Goal: Task Accomplishment & Management: Use online tool/utility

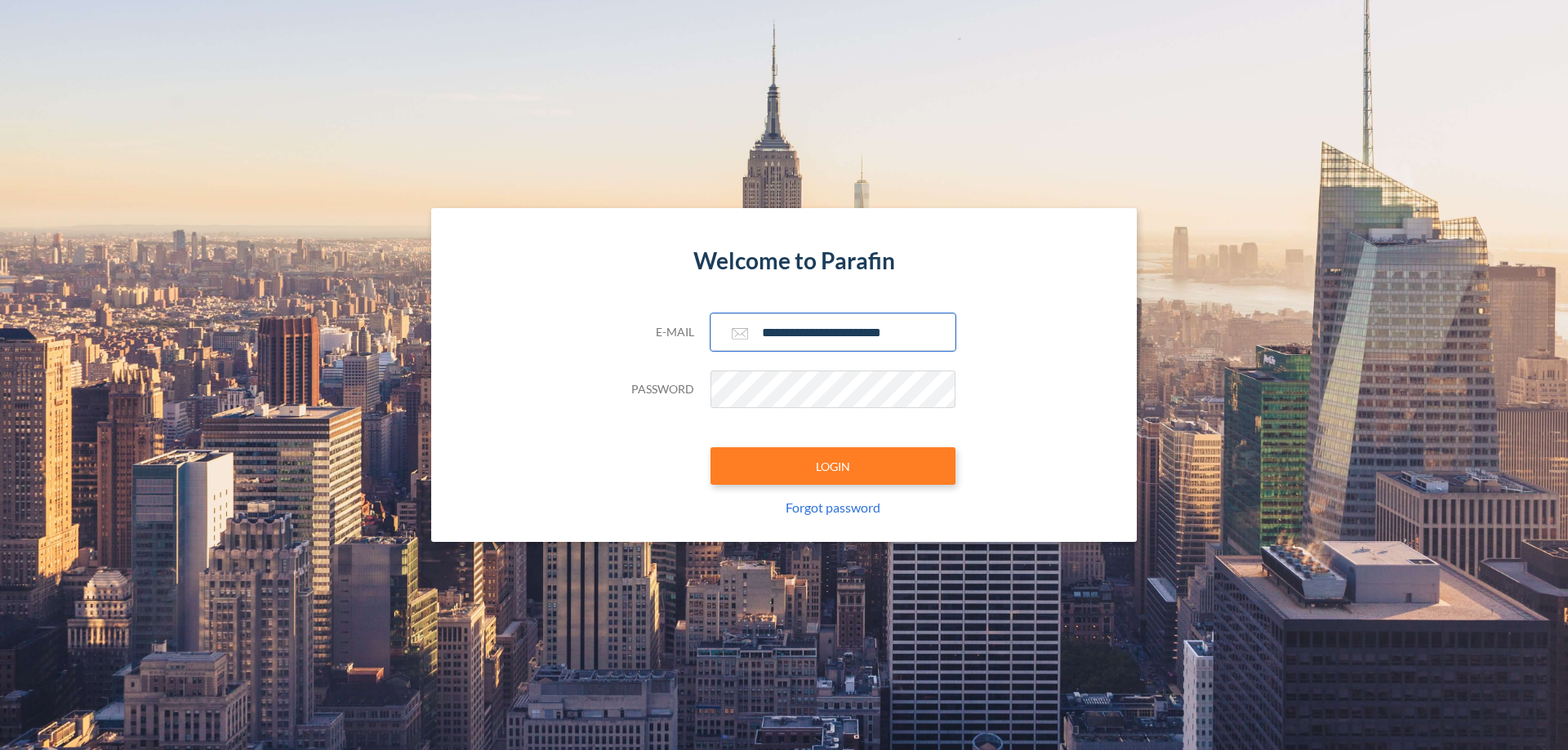
type input "**********"
click at [833, 466] on button "LOGIN" at bounding box center [833, 466] width 245 height 37
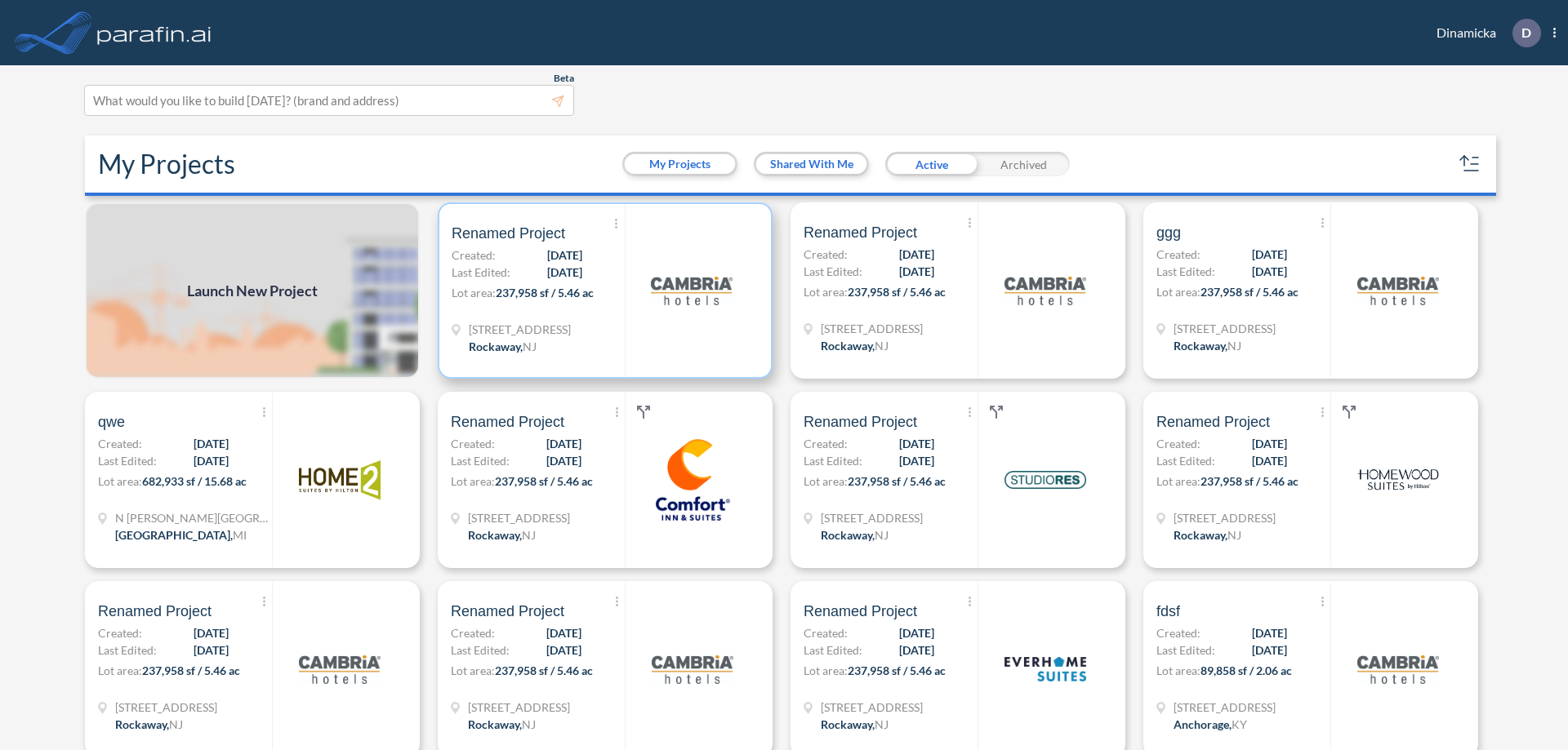
scroll to position [4, 0]
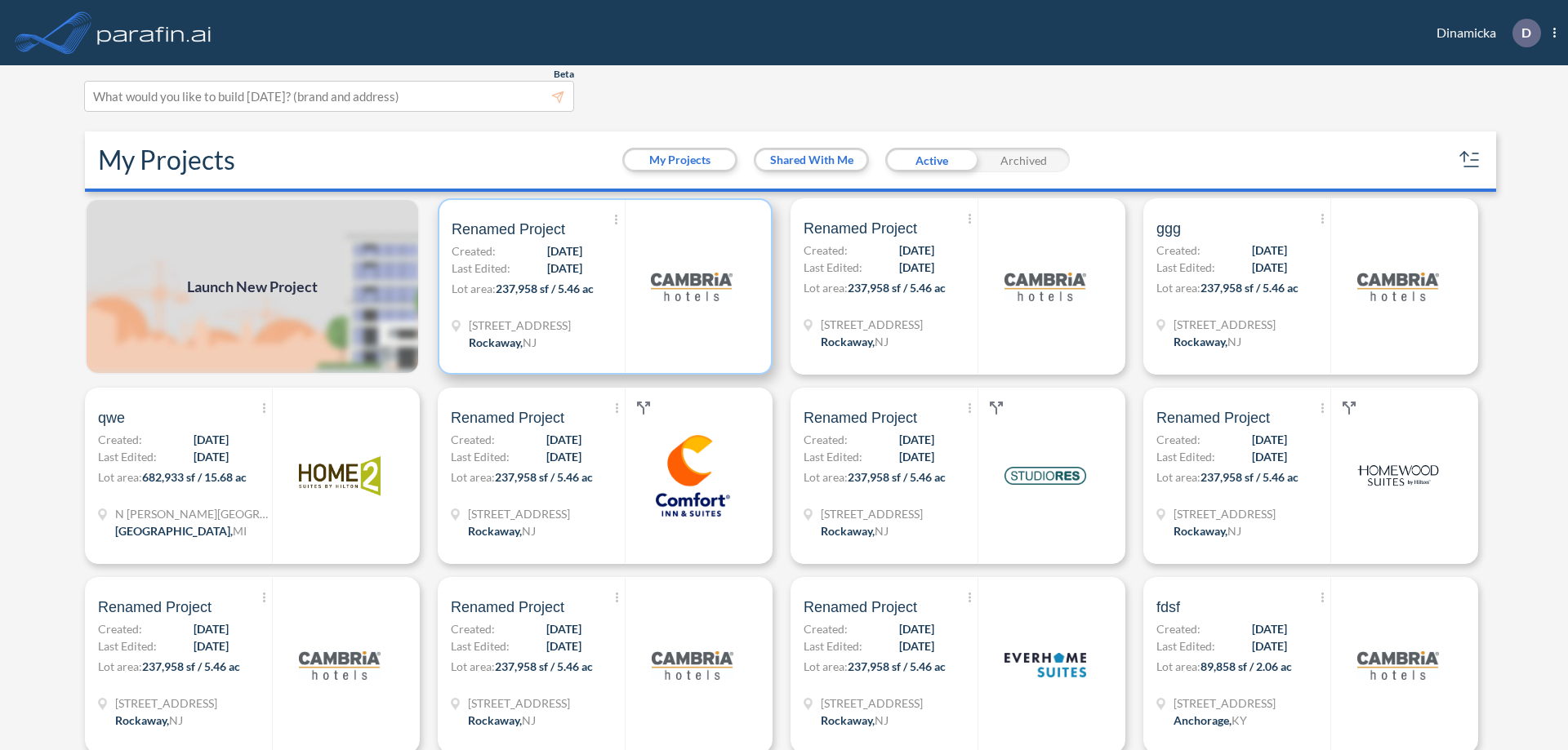
click at [602, 287] on p "Lot area: 237,958 sf / 5.46 ac" at bounding box center [538, 292] width 173 height 24
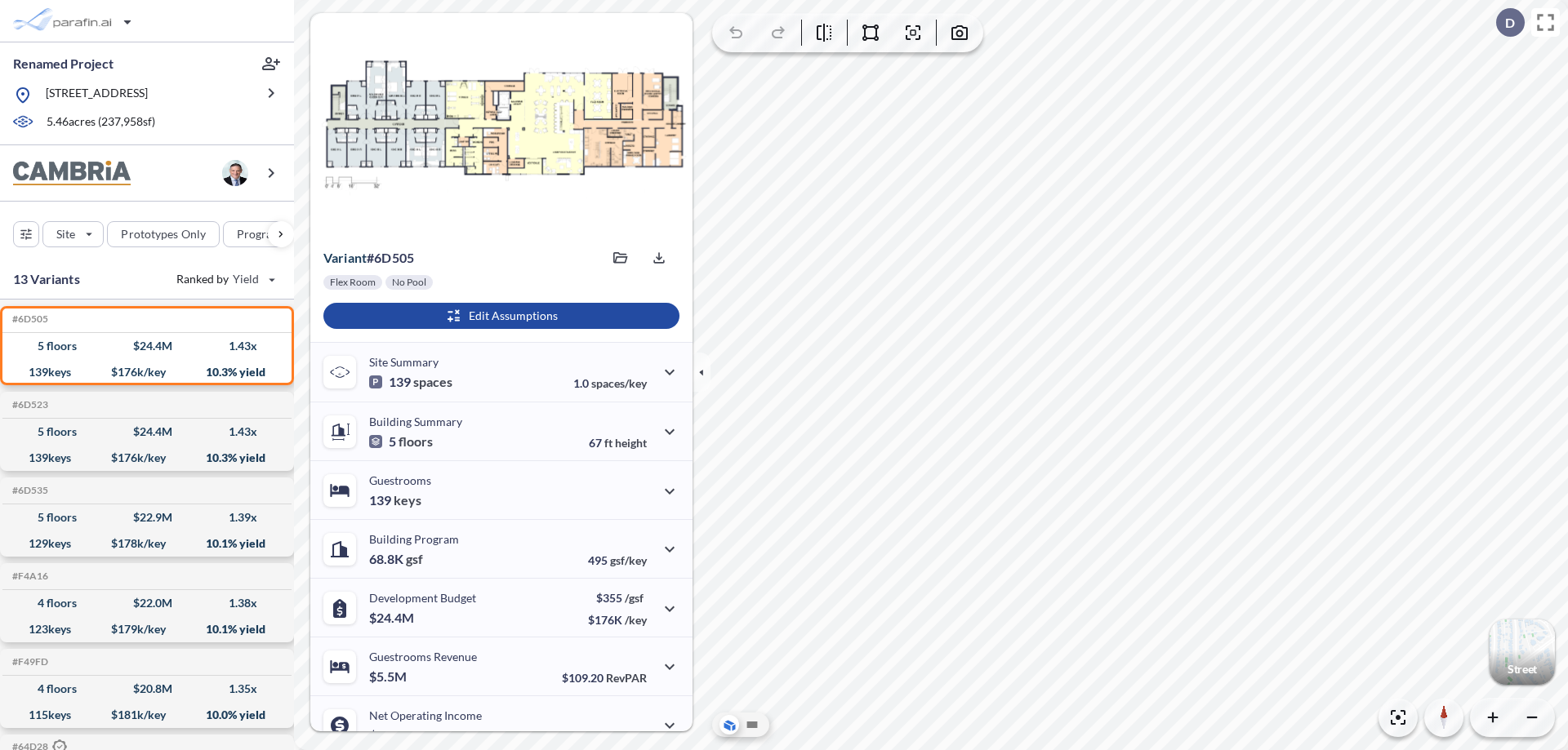
scroll to position [82, 0]
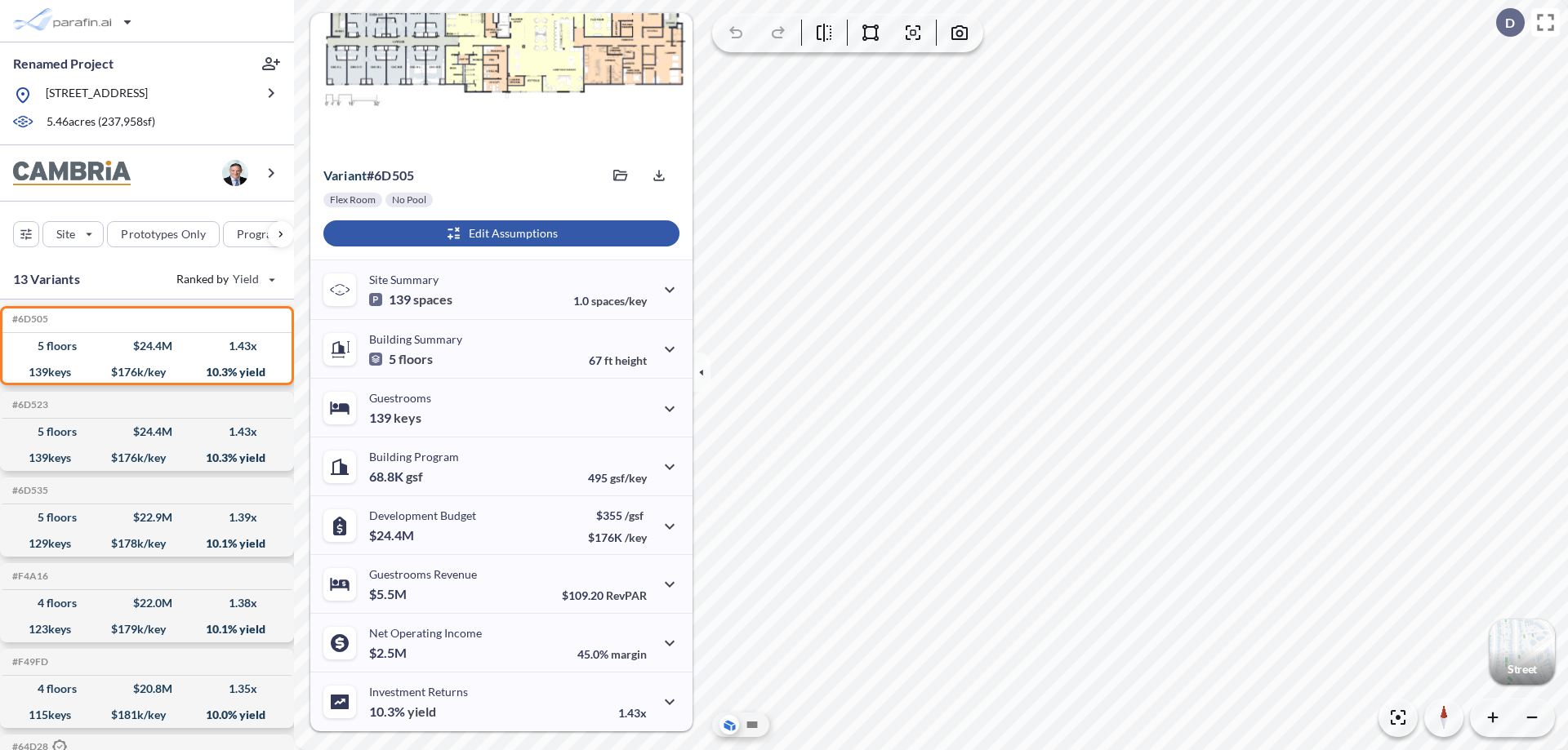
click at [499, 233] on div "button" at bounding box center [501, 233] width 356 height 27
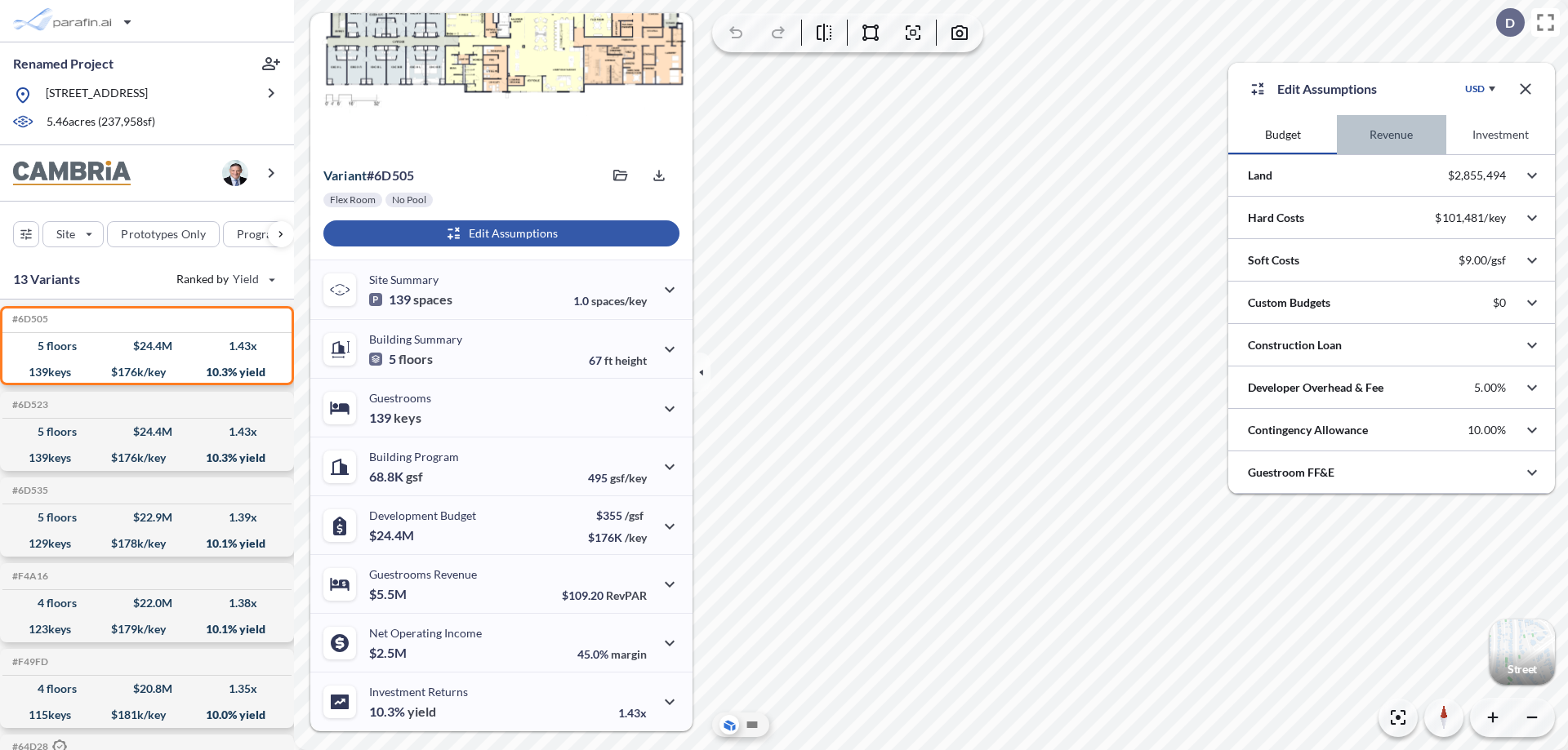
click at [1391, 134] on button "Revenue" at bounding box center [1391, 134] width 109 height 39
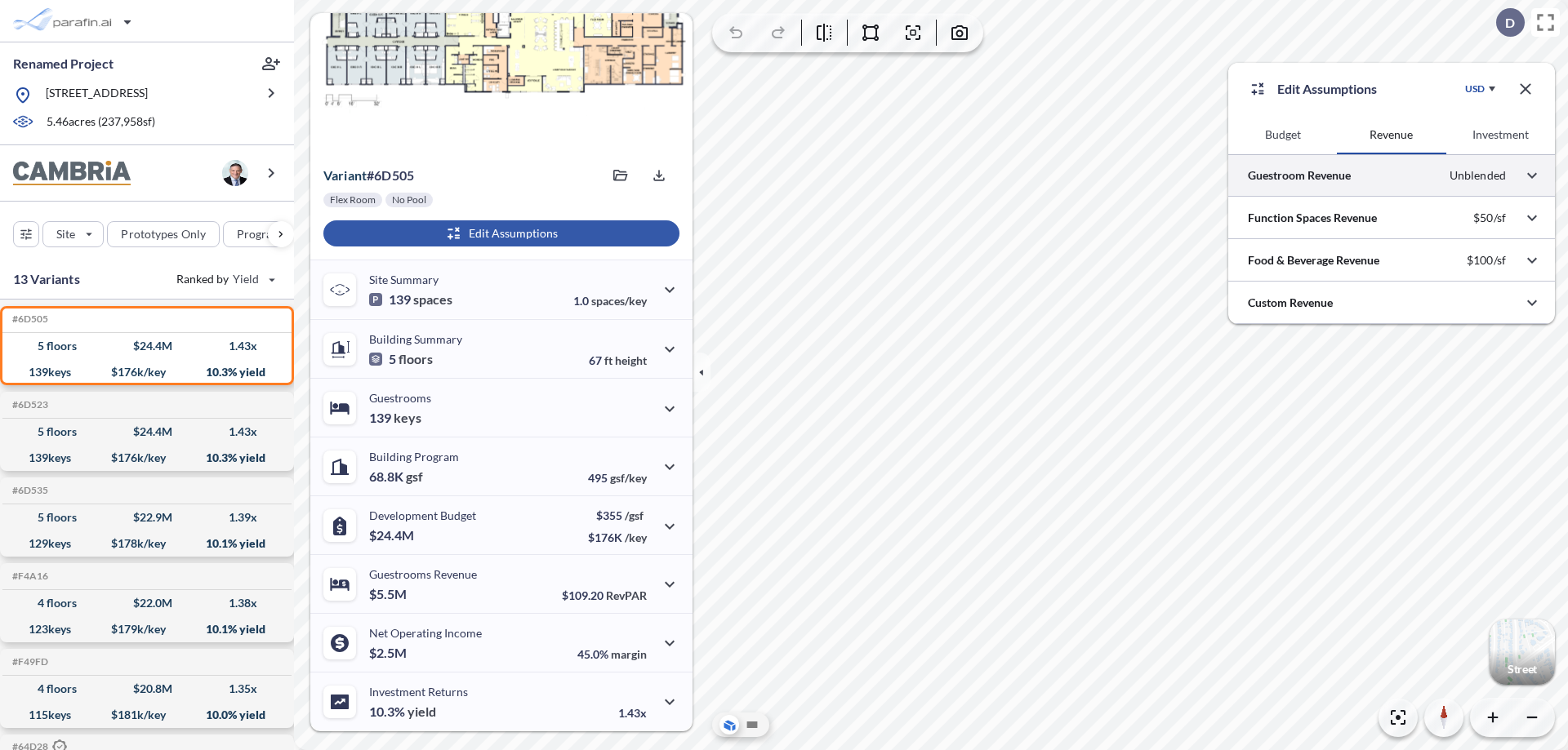
click at [1391, 175] on div at bounding box center [1391, 174] width 327 height 42
